Goal: Task Accomplishment & Management: Check status

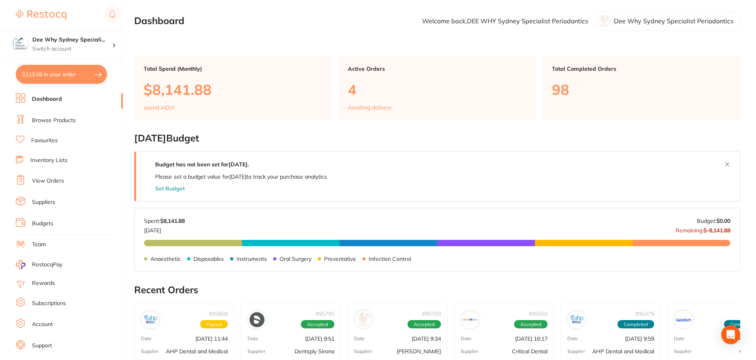
click at [61, 181] on link "View Orders" at bounding box center [48, 181] width 32 height 8
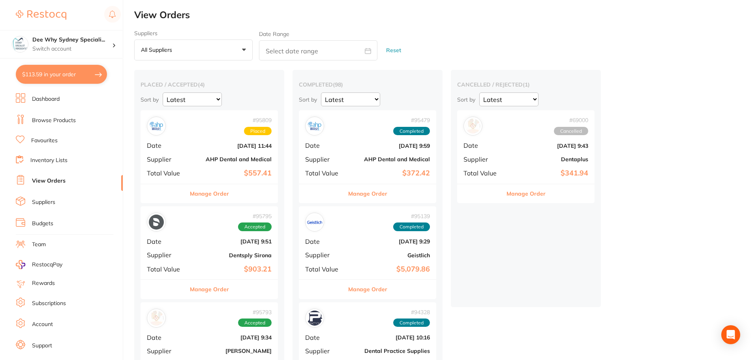
click at [195, 158] on b "AHP Dental and Medical" at bounding box center [232, 159] width 79 height 6
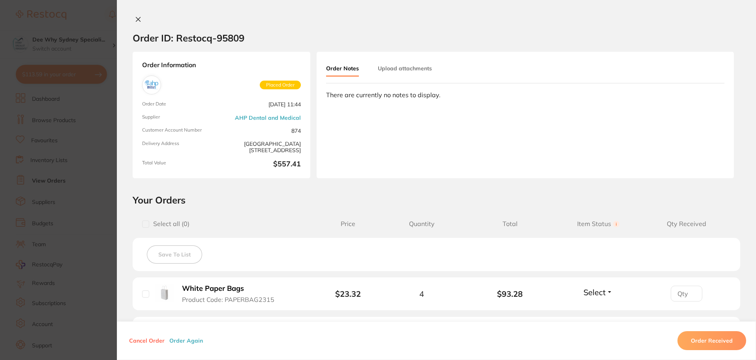
click at [136, 18] on icon at bounding box center [138, 19] width 6 height 6
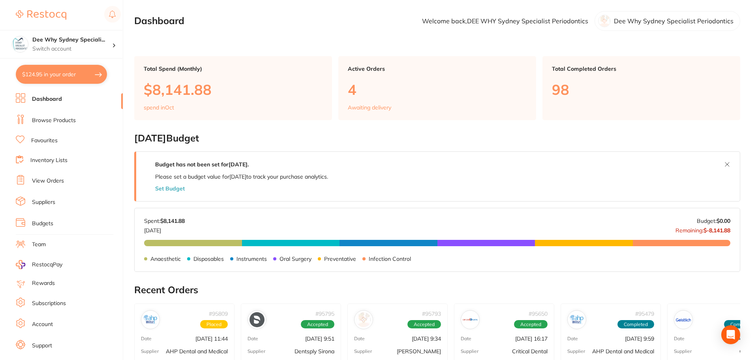
click at [53, 182] on link "View Orders" at bounding box center [48, 181] width 32 height 8
